Goal: Contribute content

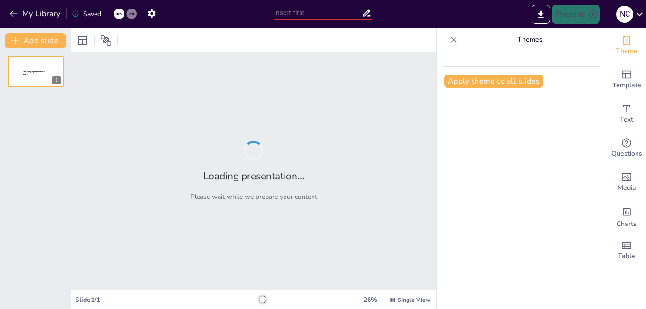
type input "Sostenibilidad y Comercio Justo: Hacia una Gestión Responsable de Recursos Natu…"
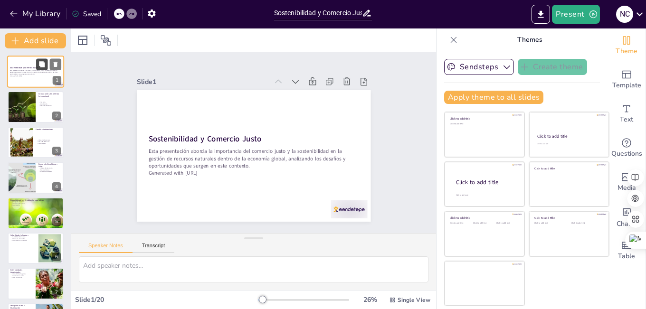
checkbox input "true"
click at [47, 66] on button at bounding box center [41, 63] width 11 height 11
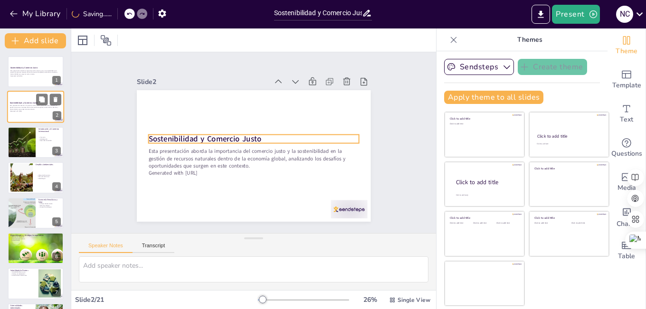
click at [34, 103] on strong "Sostenibilidad y Comercio Justo" at bounding box center [24, 103] width 28 height 2
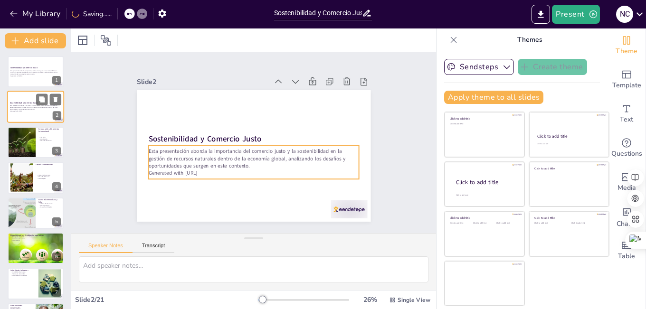
click at [22, 106] on p "Esta presentación aborda la importancia del comercio justo y la sostenibilidad …" at bounding box center [35, 107] width 51 height 5
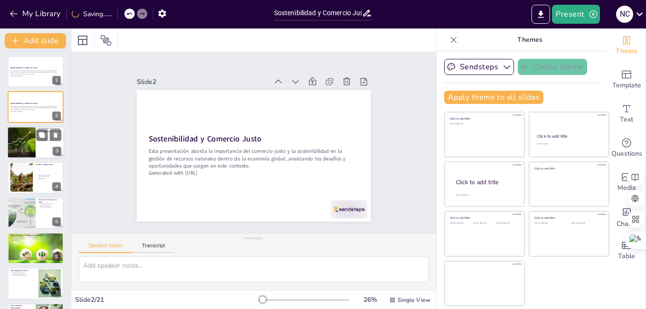
checkbox input "true"
click at [20, 141] on div at bounding box center [21, 142] width 48 height 32
type textarea "El comercio internacional ha crecido de manera exponencial, lo que ha llevado a…"
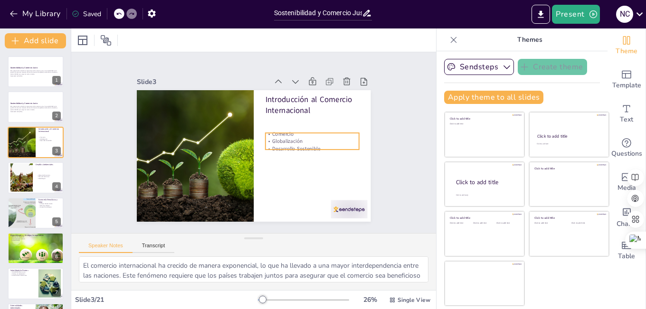
checkbox input "true"
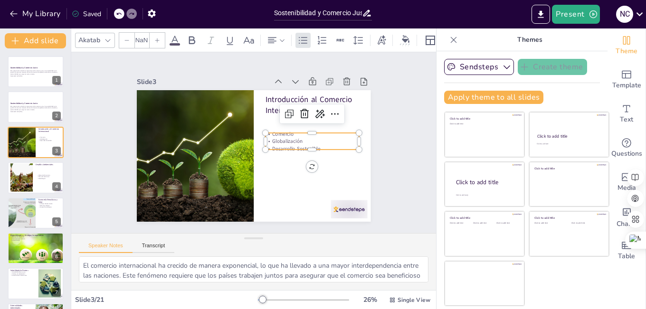
type input "32"
click at [286, 146] on p "Desarrollo Sostenible" at bounding box center [311, 154] width 94 height 17
checkbox input "true"
